Goal: Task Accomplishment & Management: Use online tool/utility

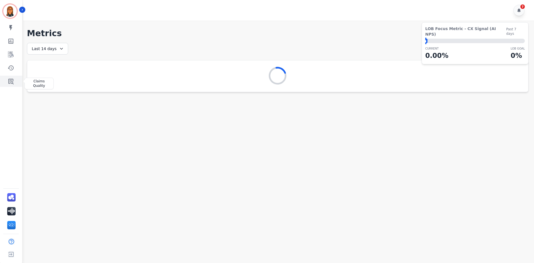
click at [9, 81] on icon "Sidebar" at bounding box center [10, 82] width 5 height 6
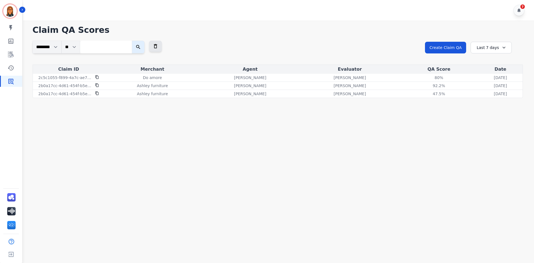
click at [487, 51] on div "Last 7 days" at bounding box center [490, 48] width 41 height 12
click at [489, 86] on li "Last 14 days" at bounding box center [495, 88] width 28 height 6
click at [490, 50] on div "Last 14 days" at bounding box center [490, 48] width 41 height 12
click at [492, 101] on li "Last 90 days" at bounding box center [495, 102] width 28 height 6
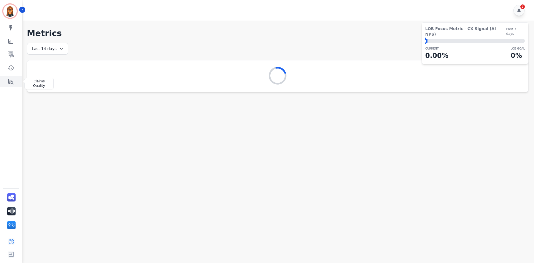
click at [13, 81] on icon "Sidebar" at bounding box center [10, 82] width 5 height 6
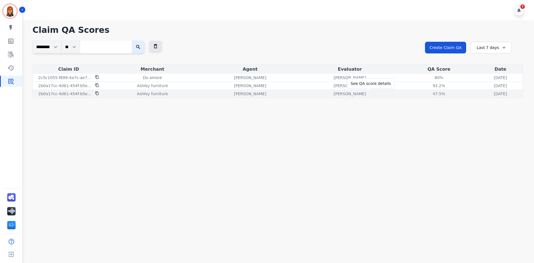
click at [426, 91] on div "47.5%" at bounding box center [438, 94] width 25 height 6
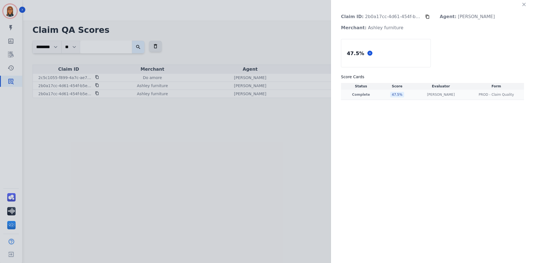
click at [355, 92] on p "Complete" at bounding box center [361, 94] width 38 height 4
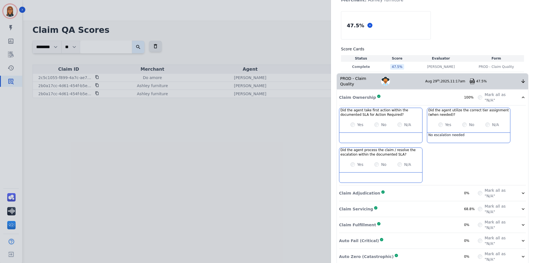
scroll to position [46, 0]
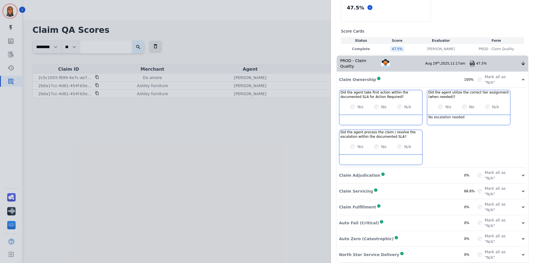
click at [521, 188] on icon at bounding box center [523, 191] width 6 height 6
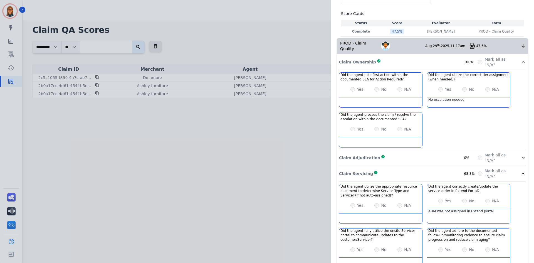
scroll to position [56, 0]
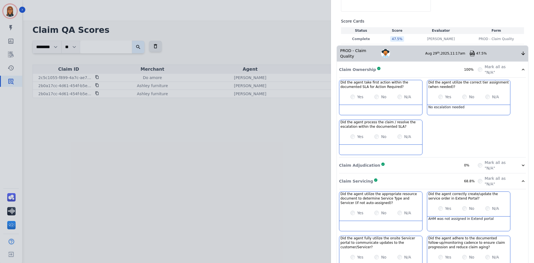
drag, startPoint x: 91, startPoint y: 111, endPoint x: 120, endPoint y: 107, distance: 29.8
click at [93, 111] on div "Claim ID: 2b0a17cc-4d61-454f-b5ec-6842b6763f50 Agent: Kaitlin Salazar Merchant:…" at bounding box center [267, 131] width 534 height 263
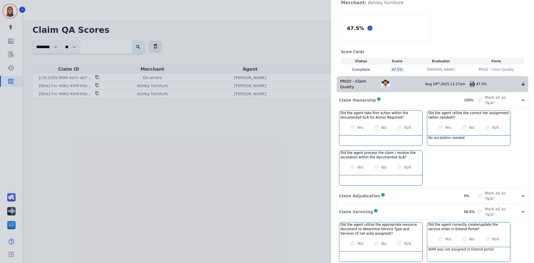
scroll to position [0, 0]
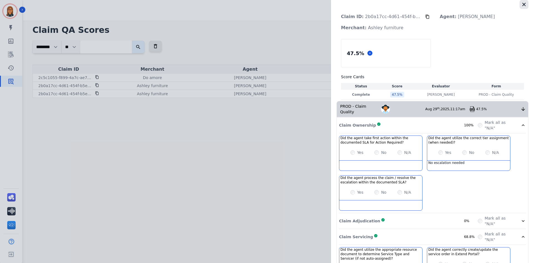
click at [524, 5] on button "button" at bounding box center [523, 4] width 9 height 9
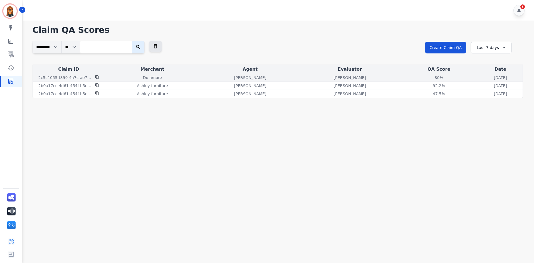
click at [426, 77] on div "80%" at bounding box center [438, 78] width 25 height 6
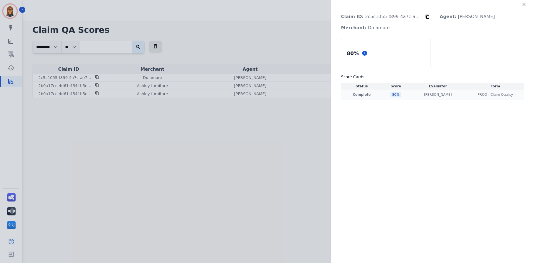
click at [361, 95] on p "Complete" at bounding box center [361, 94] width 39 height 4
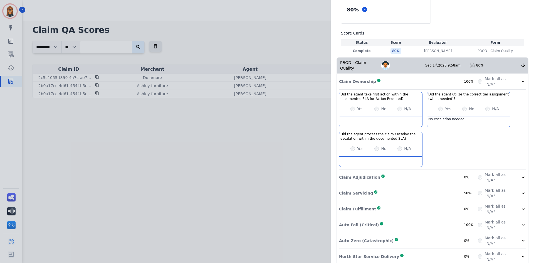
scroll to position [46, 0]
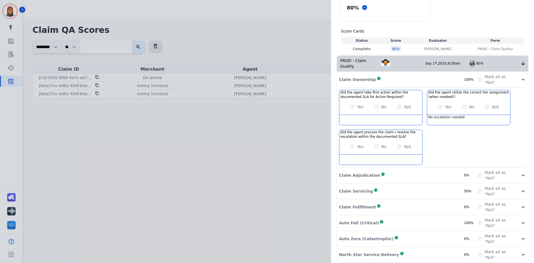
click at [517, 185] on div "Mark all as "N/A"" at bounding box center [502, 190] width 48 height 11
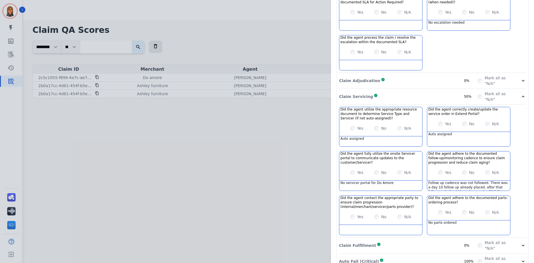
scroll to position [157, 0]
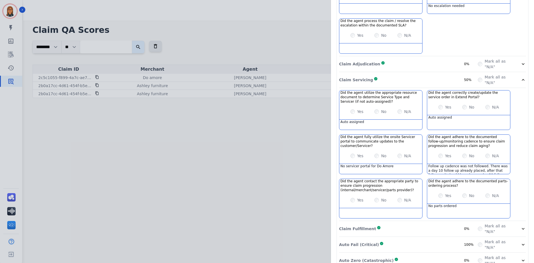
click at [97, 78] on div "Claim ID: 2c5c1055-f899-4a7c-ae78-7326bde1962d Agent: Kaitlin Salazar Merchant:…" at bounding box center [267, 131] width 534 height 263
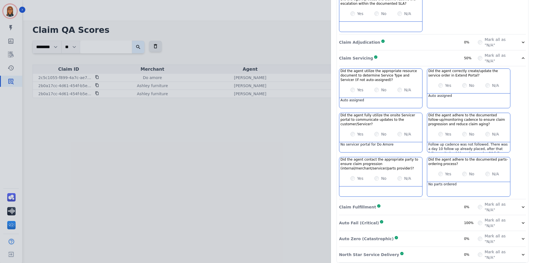
click at [510, 219] on label "Mark all as "N/A"" at bounding box center [498, 222] width 29 height 11
click at [520, 220] on icon at bounding box center [523, 223] width 6 height 6
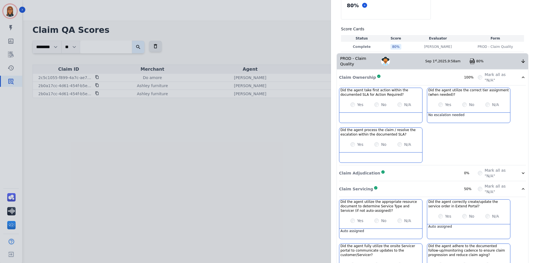
scroll to position [0, 0]
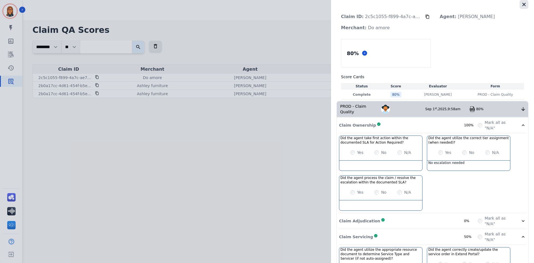
click at [523, 5] on icon "button" at bounding box center [524, 5] width 6 height 6
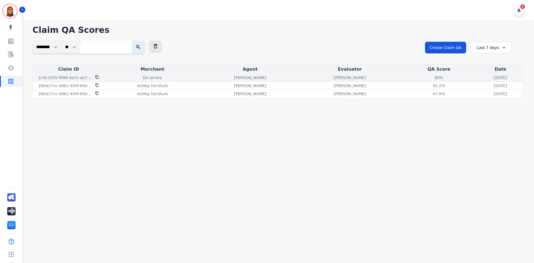
click at [95, 77] on icon at bounding box center [96, 77] width 3 height 4
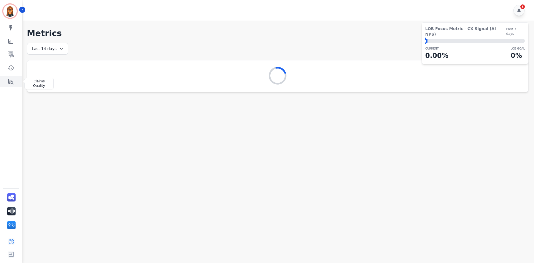
click at [11, 79] on icon "Sidebar" at bounding box center [10, 82] width 5 height 6
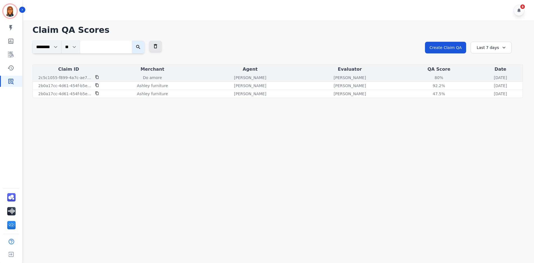
click at [121, 79] on div "Do amore" at bounding box center [152, 78] width 93 height 6
click at [84, 79] on p "2c5c1055-f899-4a7c-ae78-7326bde1962d" at bounding box center [64, 78] width 53 height 6
click at [334, 79] on p "[PERSON_NAME]" at bounding box center [350, 78] width 32 height 6
click at [118, 78] on div "Do amore" at bounding box center [152, 78] width 93 height 6
click at [157, 81] on td "Do amore" at bounding box center [153, 78] width 96 height 8
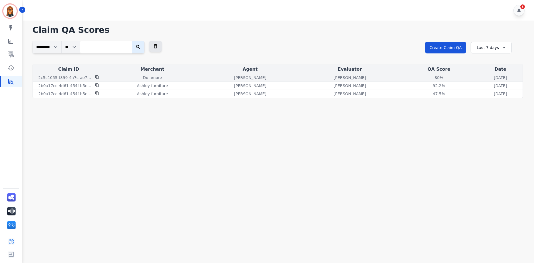
click at [201, 76] on div "[PERSON_NAME]" at bounding box center [249, 78] width 97 height 6
drag, startPoint x: 231, startPoint y: 78, endPoint x: 244, endPoint y: 78, distance: 12.5
click at [234, 78] on p "[PERSON_NAME]" at bounding box center [250, 78] width 32 height 6
drag, startPoint x: 266, startPoint y: 79, endPoint x: 274, endPoint y: 80, distance: 7.3
click at [301, 79] on div "[PERSON_NAME]" at bounding box center [349, 78] width 97 height 6
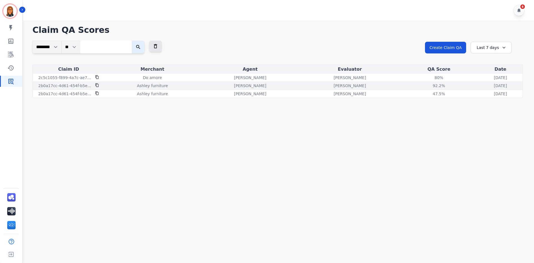
drag, startPoint x: 318, startPoint y: 80, endPoint x: 343, endPoint y: 82, distance: 25.1
click at [320, 81] on td "[PERSON_NAME]" at bounding box center [350, 78] width 100 height 8
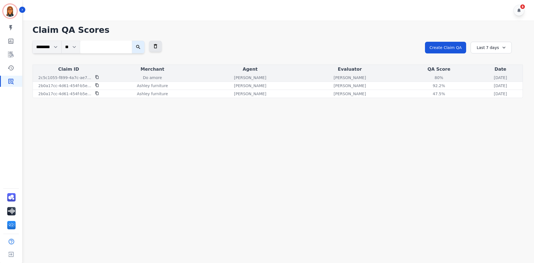
drag, startPoint x: 362, startPoint y: 82, endPoint x: 389, endPoint y: 79, distance: 26.6
click at [400, 82] on td "92.2% See QA score details" at bounding box center [439, 86] width 79 height 8
click at [403, 77] on div "80% See QA score details" at bounding box center [439, 78] width 76 height 6
click at [479, 76] on div "3 days and 4 hours ago Mon, Sep 1, 2025 - 9:58am" at bounding box center [500, 78] width 42 height 6
click at [12, 80] on icon "Sidebar" at bounding box center [11, 81] width 7 height 7
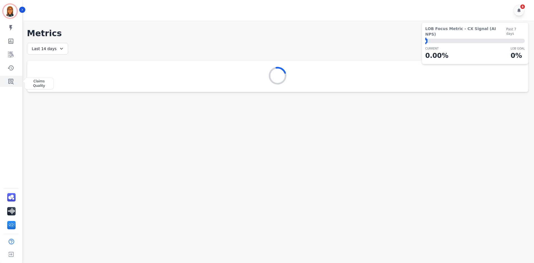
click at [15, 83] on link "Sidebar" at bounding box center [11, 81] width 21 height 11
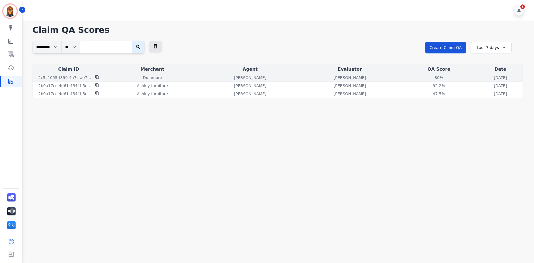
click at [234, 79] on p "[PERSON_NAME]" at bounding box center [250, 78] width 32 height 6
click at [92, 77] on div "2c5c1055-f899-4a7c-ae78-7326bde1962d" at bounding box center [69, 78] width 70 height 6
click at [77, 77] on p "2c5c1055-f899-4a7c-ae78-7326bde1962d" at bounding box center [64, 78] width 53 height 6
drag, startPoint x: 125, startPoint y: 77, endPoint x: 169, endPoint y: 80, distance: 44.4
click at [128, 77] on div "Do amore" at bounding box center [152, 78] width 93 height 6
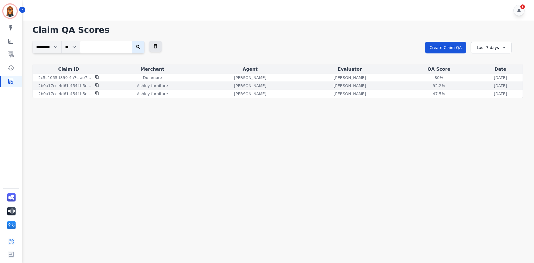
drag, startPoint x: 172, startPoint y: 81, endPoint x: 190, endPoint y: 82, distance: 18.6
click at [186, 82] on tbody "2c5c1055-f899-4a7c-ae78-7326bde1962d Do amore Kaitlin Salazar Jessica Olivarez …" at bounding box center [278, 86] width 490 height 24
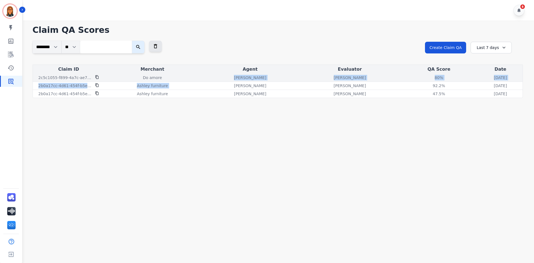
click at [334, 79] on p "[PERSON_NAME]" at bounding box center [350, 78] width 32 height 6
drag, startPoint x: 451, startPoint y: 78, endPoint x: 454, endPoint y: 78, distance: 3.1
click at [494, 78] on p "[DATE]" at bounding box center [500, 78] width 13 height 6
click at [479, 79] on div "3 days and 4 hours ago Mon, Sep 1, 2025 - 9:58am" at bounding box center [500, 78] width 42 height 6
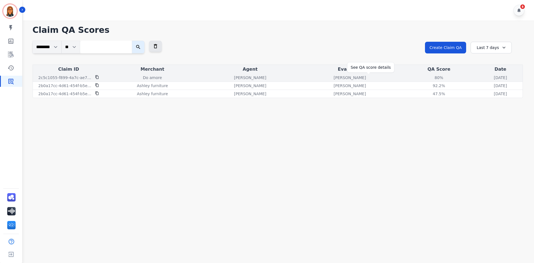
click at [426, 79] on div "80%" at bounding box center [438, 78] width 25 height 6
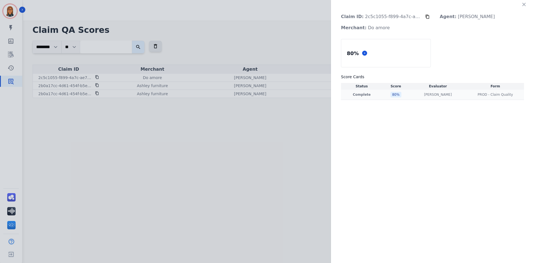
click at [365, 94] on p "Complete" at bounding box center [361, 94] width 39 height 4
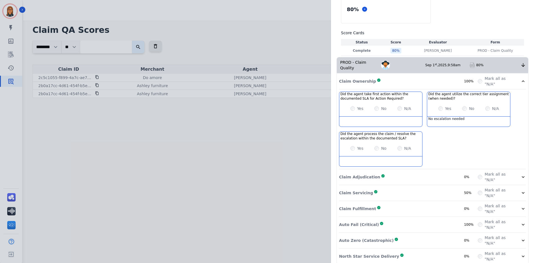
scroll to position [46, 0]
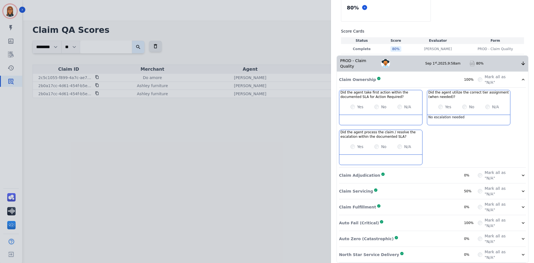
click at [498, 185] on label "Mark all as "N/A"" at bounding box center [498, 190] width 29 height 11
click at [521, 188] on icon at bounding box center [523, 191] width 6 height 6
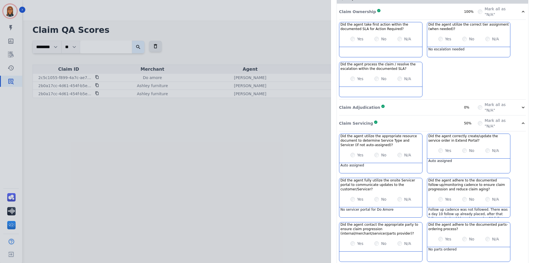
scroll to position [129, 0]
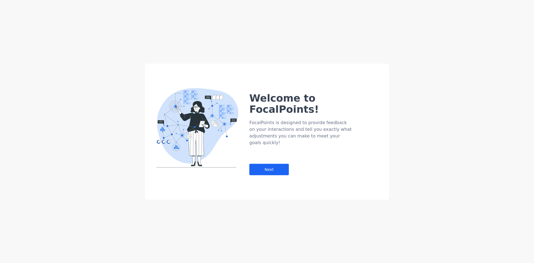
click at [12, 81] on div "Welcome to FocalPoints! FocalPoints is designed to provide feedback on your int…" at bounding box center [267, 131] width 534 height 263
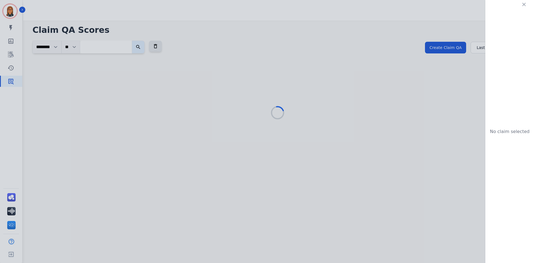
click at [8, 83] on div "No claim selected" at bounding box center [267, 131] width 534 height 263
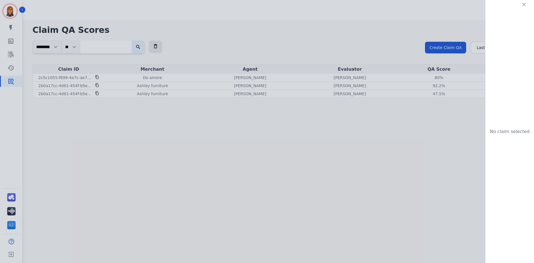
click at [487, 51] on div "No claim selected" at bounding box center [267, 131] width 534 height 263
click at [486, 49] on div "No claim selected" at bounding box center [267, 131] width 534 height 263
click at [490, 25] on div "No claim selected" at bounding box center [509, 131] width 49 height 263
drag, startPoint x: 449, startPoint y: 20, endPoint x: 336, endPoint y: 46, distance: 115.1
click at [439, 22] on div "No claim selected" at bounding box center [267, 131] width 534 height 263
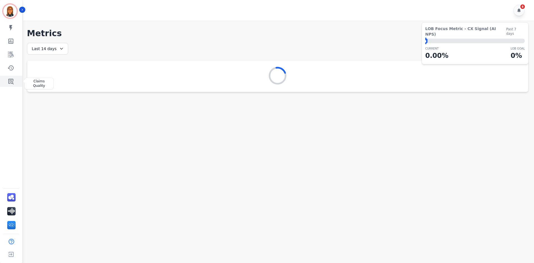
click at [16, 84] on link "Sidebar" at bounding box center [11, 81] width 21 height 11
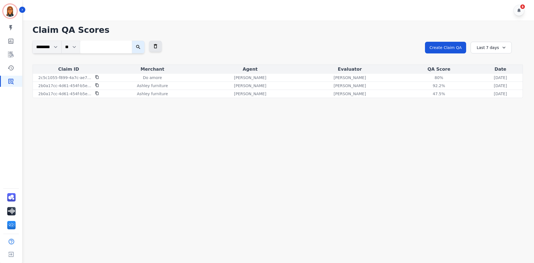
click at [486, 52] on div "Last 7 days" at bounding box center [490, 48] width 41 height 12
click at [487, 95] on li "Last 30 days" at bounding box center [495, 95] width 28 height 6
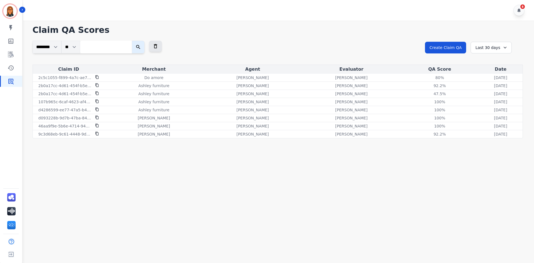
click at [499, 51] on div "Last 30 days" at bounding box center [490, 48] width 41 height 12
click at [498, 98] on ul "Custom [DATE] [DATE] Last 7 days Last 14 days Last 30 days Last 90 days Last 12…" at bounding box center [494, 87] width 33 height 63
click at [497, 100] on li "Last 90 days" at bounding box center [495, 102] width 28 height 6
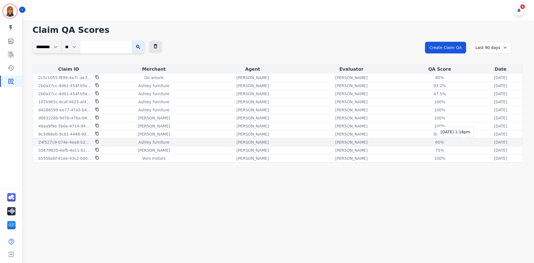
click at [494, 141] on p "[DATE]" at bounding box center [500, 142] width 13 height 6
drag, startPoint x: 463, startPoint y: 143, endPoint x: 442, endPoint y: 140, distance: 21.2
click at [494, 142] on p "[DATE]" at bounding box center [500, 142] width 13 height 6
drag, startPoint x: 401, startPoint y: 144, endPoint x: 392, endPoint y: 142, distance: 8.8
click at [402, 143] on div "60% See QA score details" at bounding box center [440, 142] width 76 height 6
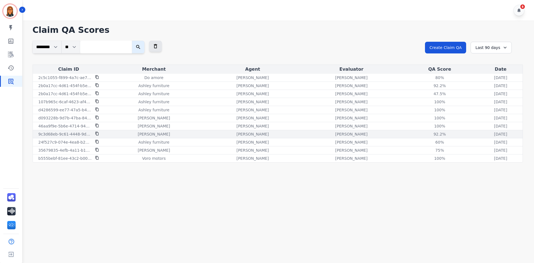
drag, startPoint x: 346, startPoint y: 142, endPoint x: 288, endPoint y: 135, distance: 58.6
click at [326, 140] on tr "24f527c9-074e-4ea8-b26c-d34b0318d6a5 Ashley furniture [PERSON_NAME] [PERSON_NAM…" at bounding box center [278, 142] width 490 height 8
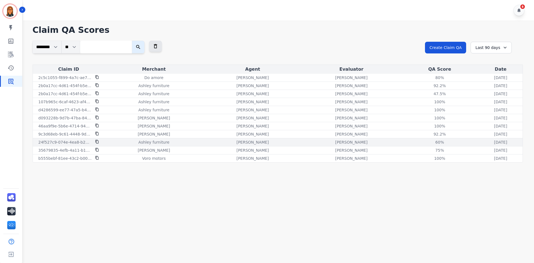
click at [302, 143] on td "[PERSON_NAME]" at bounding box center [351, 142] width 99 height 8
drag, startPoint x: 243, startPoint y: 144, endPoint x: 240, endPoint y: 143, distance: 3.7
click at [240, 143] on div "[PERSON_NAME]" at bounding box center [252, 142] width 96 height 6
drag, startPoint x: 214, startPoint y: 140, endPoint x: 180, endPoint y: 141, distance: 33.9
click at [236, 140] on p "[PERSON_NAME]" at bounding box center [252, 142] width 32 height 6
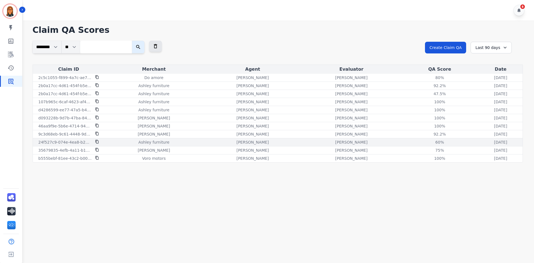
drag, startPoint x: 173, startPoint y: 143, endPoint x: 157, endPoint y: 141, distance: 15.9
click at [167, 143] on div "Ashley furniture" at bounding box center [154, 142] width 96 height 6
drag, startPoint x: 157, startPoint y: 141, endPoint x: 130, endPoint y: 141, distance: 27.0
click at [152, 141] on p "Ashley furniture" at bounding box center [153, 142] width 31 height 6
drag, startPoint x: 121, startPoint y: 142, endPoint x: 101, endPoint y: 140, distance: 20.1
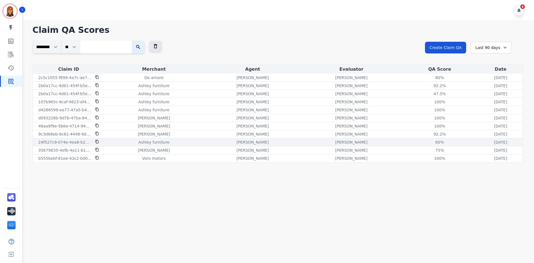
click at [114, 142] on div "Ashley furniture" at bounding box center [154, 142] width 96 height 6
click at [92, 140] on div "24f527c9-074e-4ea8-b26c-d34b0318d6a5" at bounding box center [69, 142] width 70 height 6
click at [85, 140] on p "24f527c9-074e-4ea8-b26c-d34b0318d6a5" at bounding box center [64, 142] width 53 height 6
click at [81, 141] on p "24f527c9-074e-4ea8-b26c-d34b0318d6a5" at bounding box center [64, 142] width 53 height 6
click at [427, 141] on div "60%" at bounding box center [439, 142] width 25 height 6
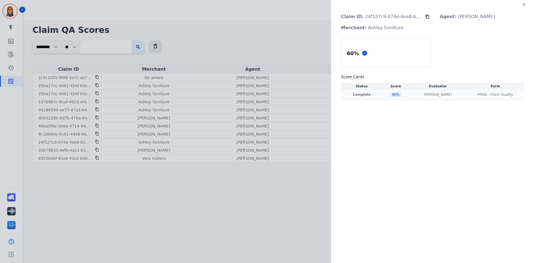
click at [367, 92] on p "Complete" at bounding box center [361, 94] width 39 height 4
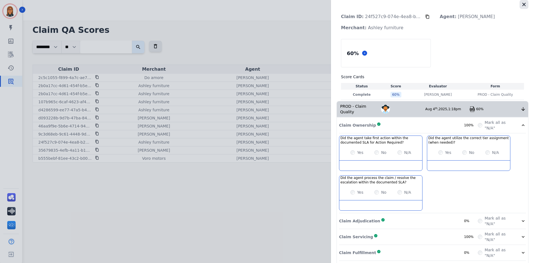
click at [525, 4] on button "button" at bounding box center [523, 4] width 9 height 9
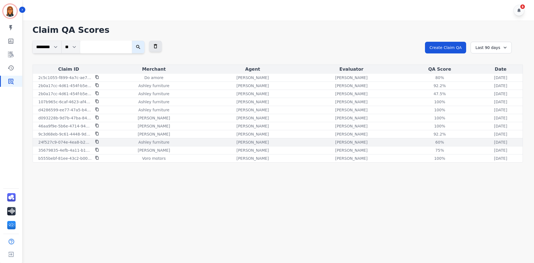
click at [72, 144] on p "24f527c9-074e-4ea8-b26c-d34b0318d6a5" at bounding box center [64, 142] width 53 height 6
click at [76, 142] on p "24f527c9-074e-4ea8-b26c-d34b0318d6a5" at bounding box center [64, 142] width 53 height 6
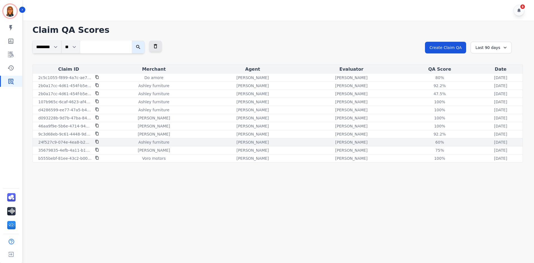
click at [144, 143] on p "Ashley furniture" at bounding box center [153, 142] width 31 height 6
click at [204, 140] on div "[PERSON_NAME]" at bounding box center [252, 142] width 96 height 6
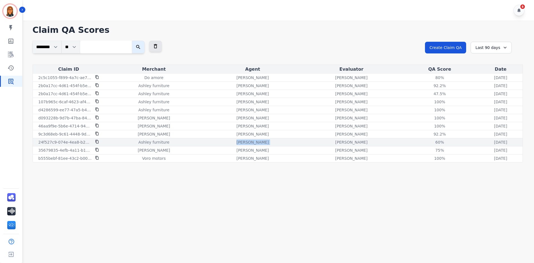
click at [302, 145] on td "[PERSON_NAME]" at bounding box center [351, 142] width 99 height 8
click at [303, 143] on div "[PERSON_NAME]" at bounding box center [351, 142] width 96 height 6
drag, startPoint x: 275, startPoint y: 143, endPoint x: 320, endPoint y: 142, distance: 44.8
click at [303, 143] on div "[PERSON_NAME]" at bounding box center [351, 142] width 96 height 6
click at [402, 139] on div "60% See QA score details" at bounding box center [440, 142] width 76 height 6
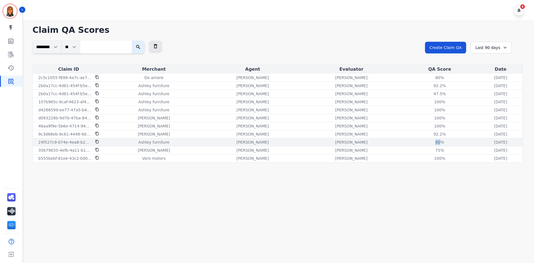
click at [402, 142] on div "60% See QA score details" at bounding box center [440, 142] width 76 height 6
click at [402, 143] on div "60% See QA score details" at bounding box center [440, 142] width 76 height 6
drag, startPoint x: 411, startPoint y: 145, endPoint x: 436, endPoint y: 145, distance: 24.5
click at [424, 145] on tr "24f527c9-074e-4ea8-b26c-d34b0318d6a5 Ashley furniture [PERSON_NAME] [PERSON_NAM…" at bounding box center [278, 142] width 490 height 8
drag, startPoint x: 457, startPoint y: 144, endPoint x: 464, endPoint y: 144, distance: 6.7
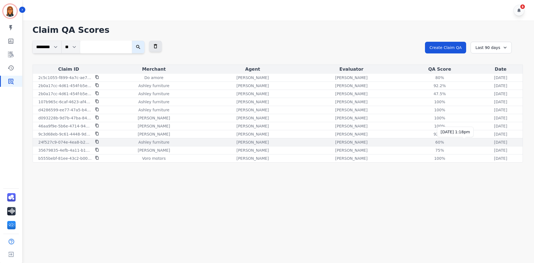
click at [494, 144] on p "[DATE]" at bounding box center [500, 142] width 13 height 6
drag, startPoint x: 466, startPoint y: 144, endPoint x: 469, endPoint y: 144, distance: 3.6
click at [494, 144] on p "[DATE]" at bounding box center [500, 142] width 13 height 6
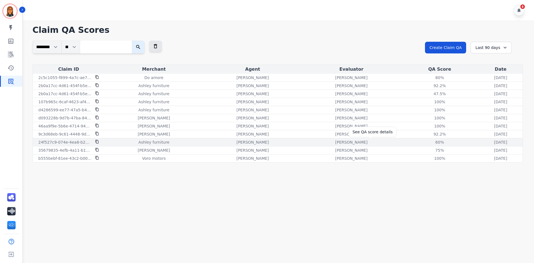
click at [427, 141] on div "60%" at bounding box center [439, 142] width 25 height 6
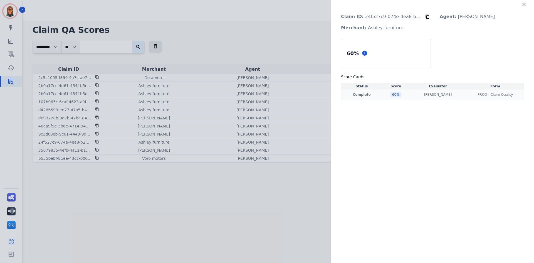
click at [368, 95] on p "Complete" at bounding box center [361, 94] width 39 height 4
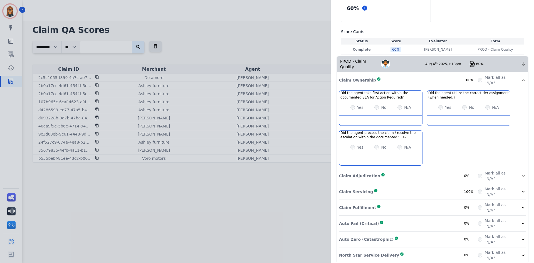
scroll to position [46, 0]
click at [503, 186] on label "Mark all as "N/A"" at bounding box center [498, 190] width 29 height 11
click at [520, 188] on icon at bounding box center [523, 191] width 6 height 6
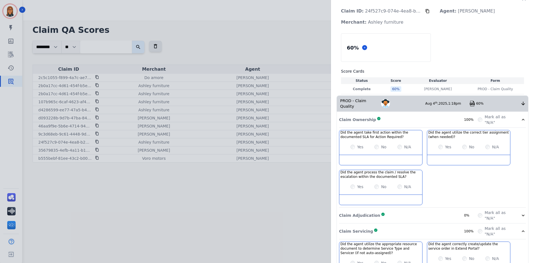
scroll to position [0, 0]
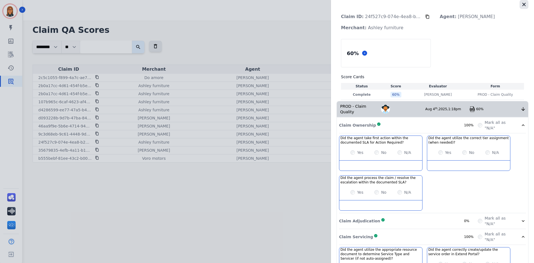
click at [524, 5] on icon "button" at bounding box center [524, 5] width 6 height 6
